Goal: Book appointment/travel/reservation

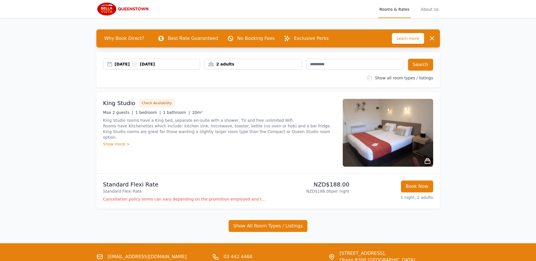
click at [170, 63] on div "[DATE] [DATE]" at bounding box center [157, 64] width 85 height 6
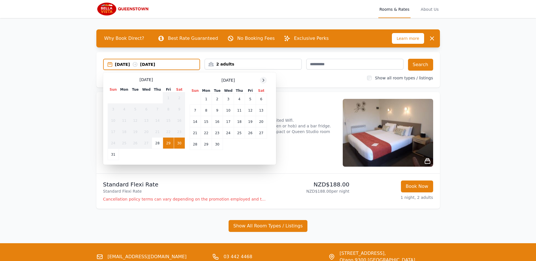
click at [265, 81] on icon at bounding box center [263, 80] width 5 height 5
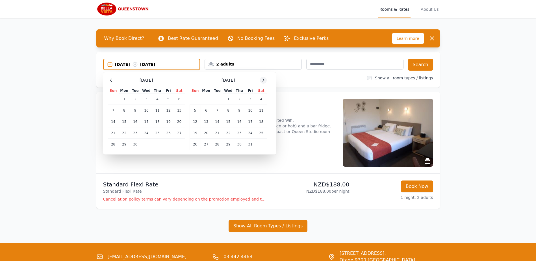
click at [265, 81] on icon at bounding box center [263, 80] width 5 height 5
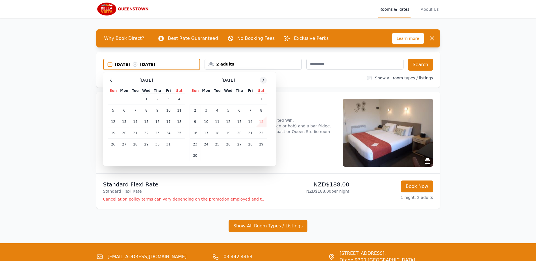
click at [265, 81] on icon at bounding box center [263, 80] width 5 height 5
click at [218, 144] on td "30" at bounding box center [217, 144] width 11 height 11
click at [263, 79] on icon at bounding box center [263, 80] width 1 height 3
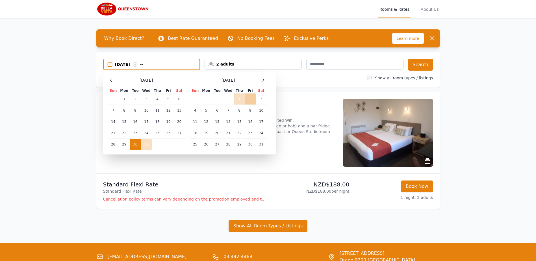
click at [251, 99] on td "2" at bounding box center [250, 99] width 11 height 11
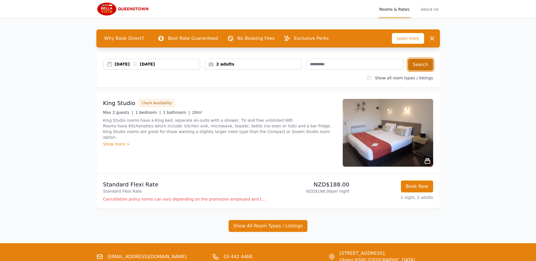
click at [423, 63] on button "Search" at bounding box center [420, 65] width 25 height 12
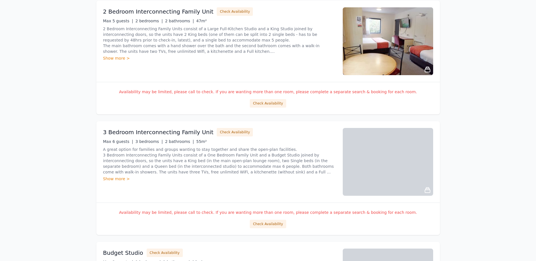
scroll to position [18, 0]
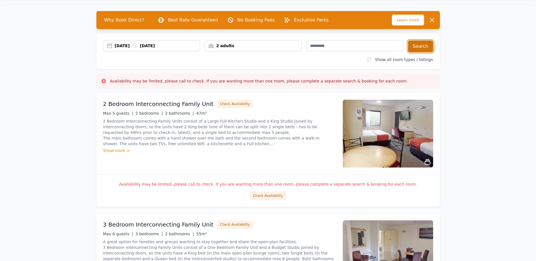
click at [417, 44] on button "Search" at bounding box center [420, 46] width 25 height 12
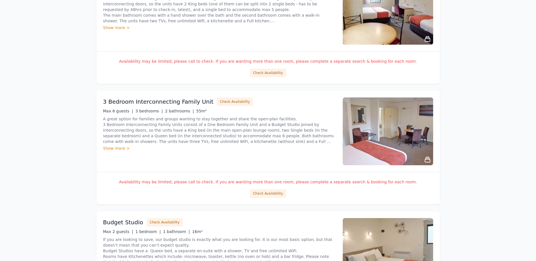
scroll to position [0, 0]
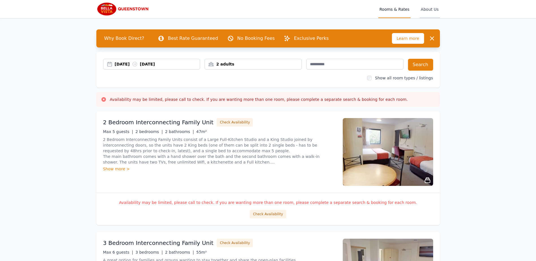
click at [434, 8] on span "About Us" at bounding box center [430, 9] width 20 height 18
